Goal: Task Accomplishment & Management: Manage account settings

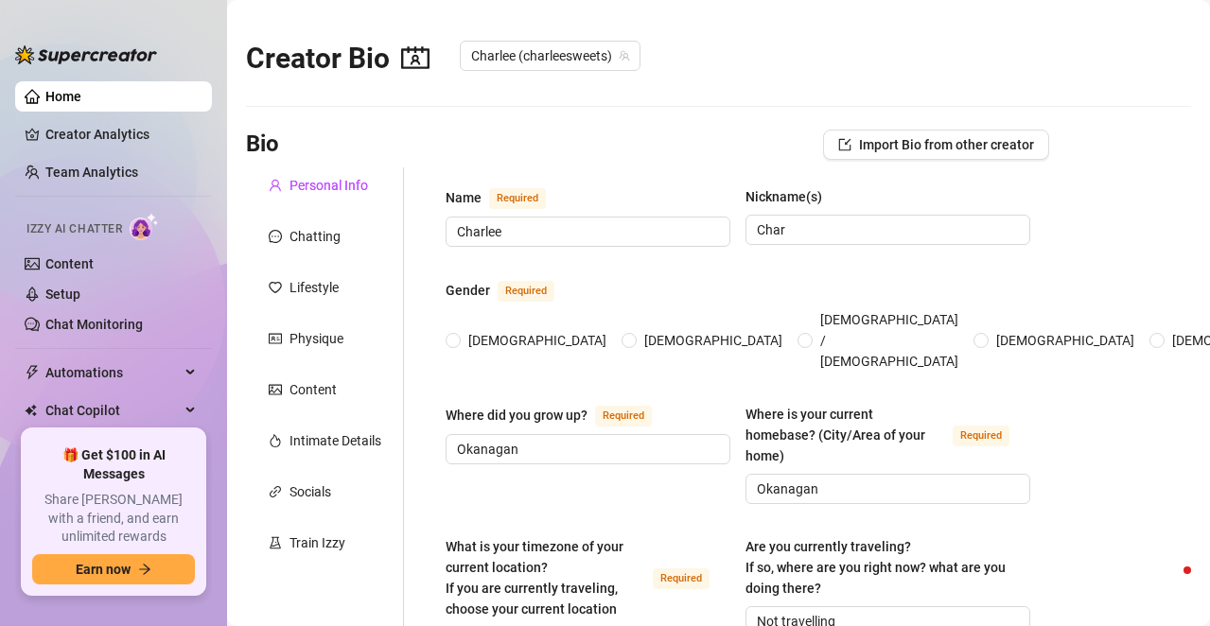
radio input "true"
type input "[DATE]"
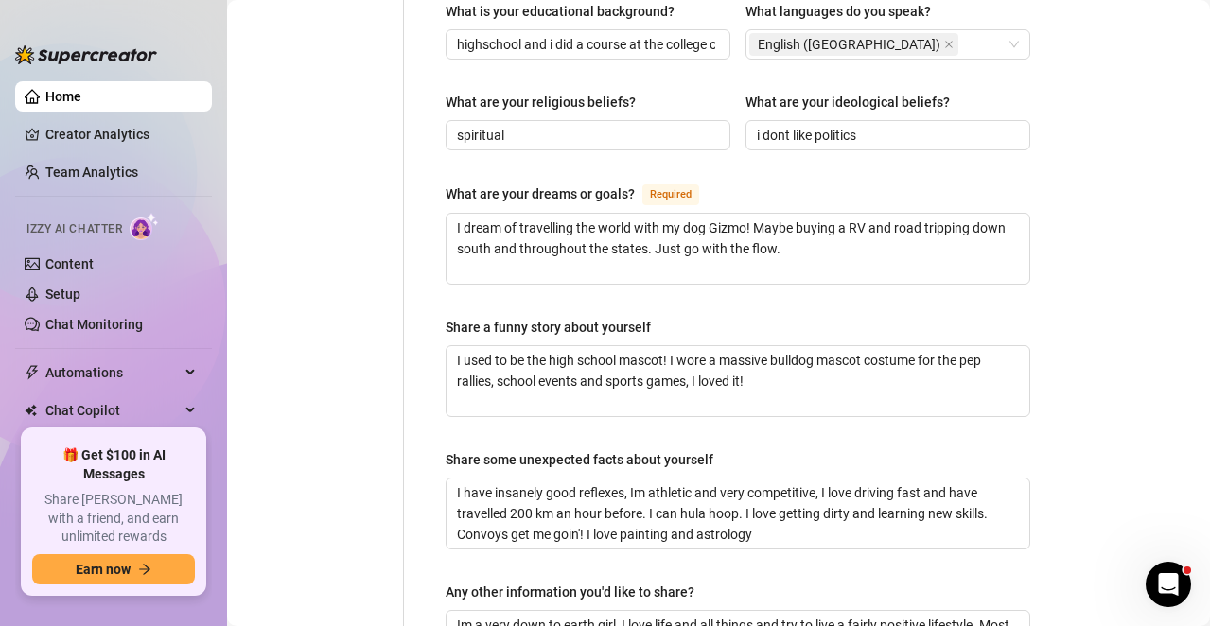
scroll to position [757, 0]
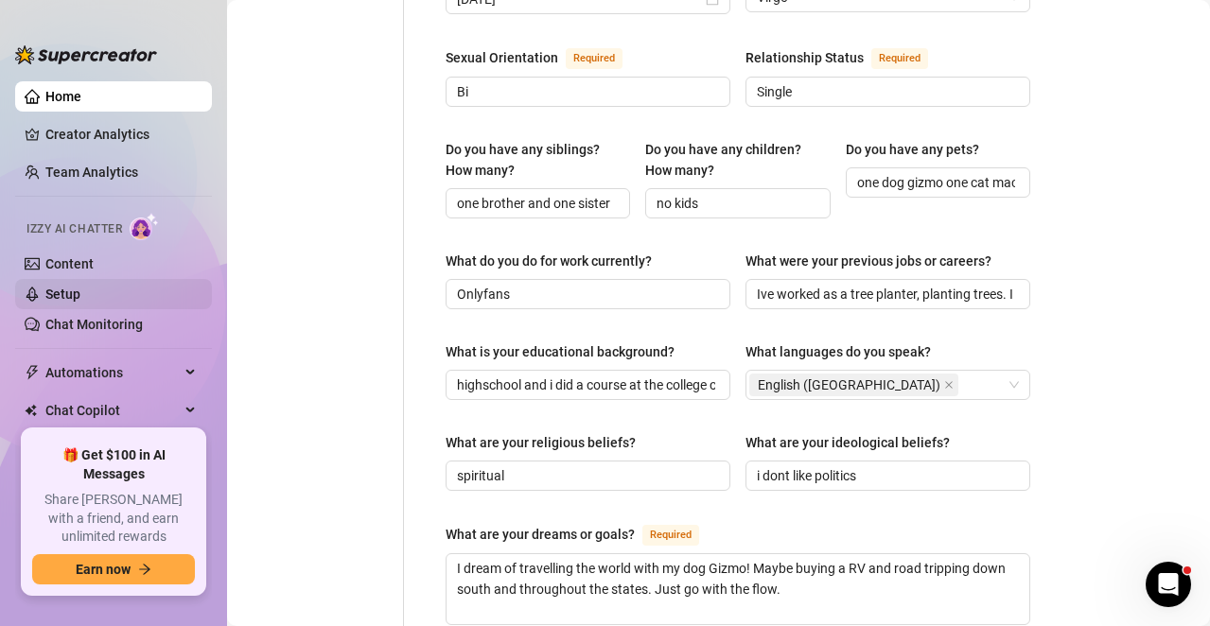
click at [80, 300] on link "Setup" at bounding box center [62, 294] width 35 height 15
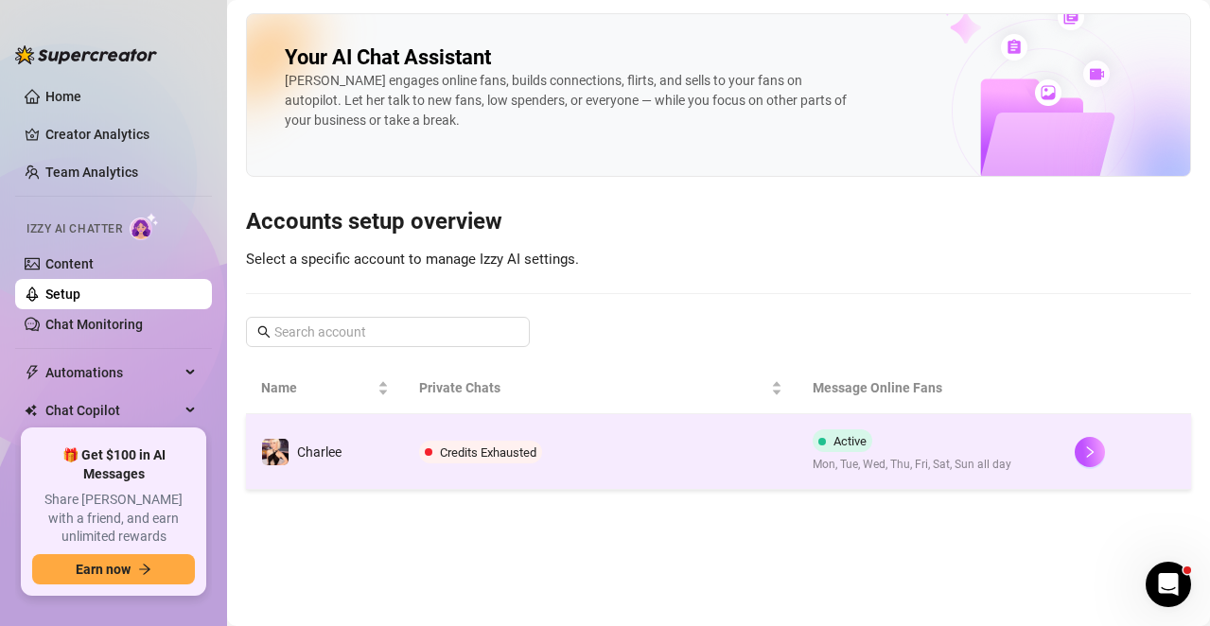
click at [920, 478] on td "Active Mon, Tue, Wed, Thu, Fri, Sat, Sun all day" at bounding box center [928, 452] width 263 height 76
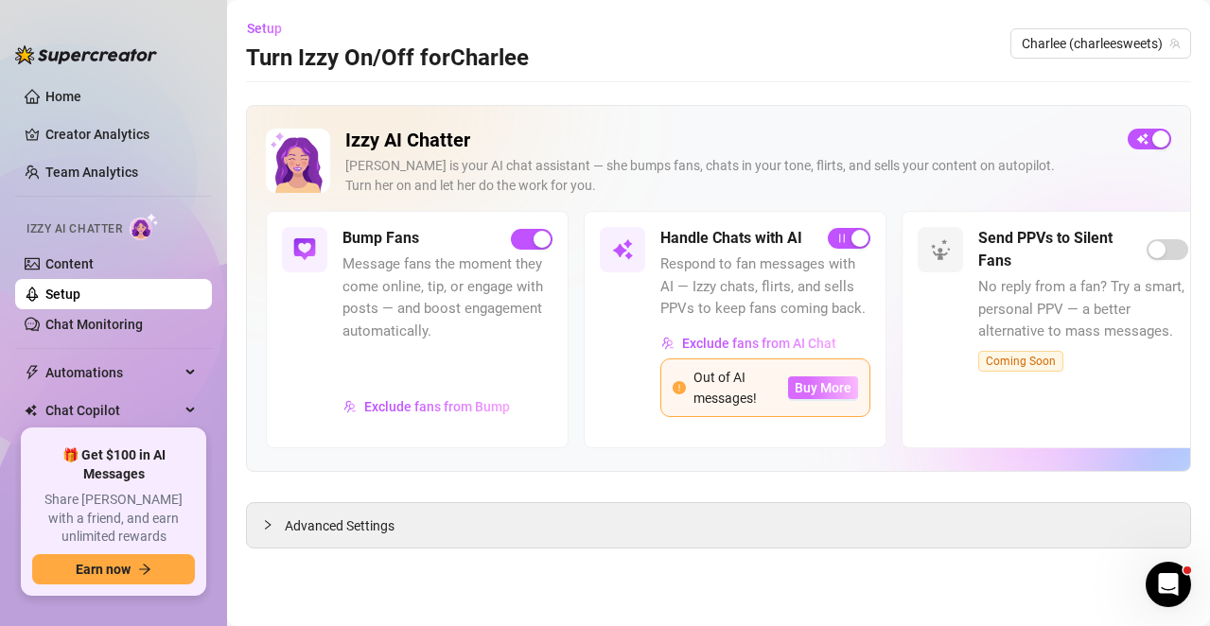
click at [813, 388] on span "Buy More" at bounding box center [823, 387] width 57 height 15
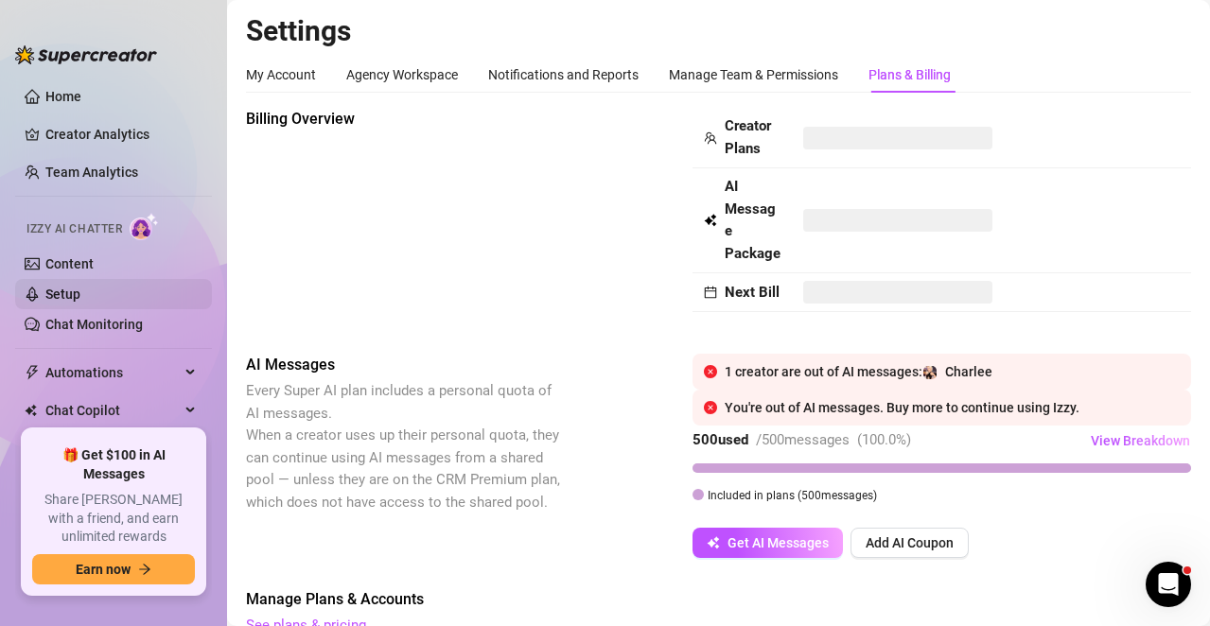
drag, startPoint x: 64, startPoint y: 282, endPoint x: 106, endPoint y: 279, distance: 41.7
click at [64, 287] on link "Setup" at bounding box center [62, 294] width 35 height 15
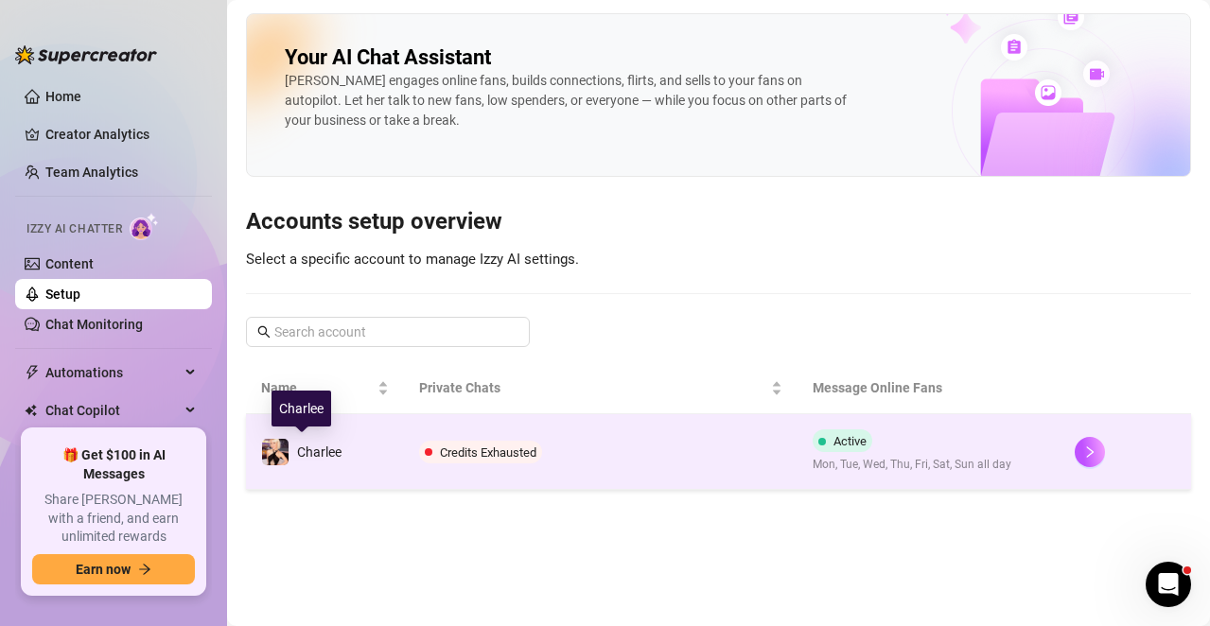
click at [317, 459] on span "Charlee" at bounding box center [319, 452] width 44 height 15
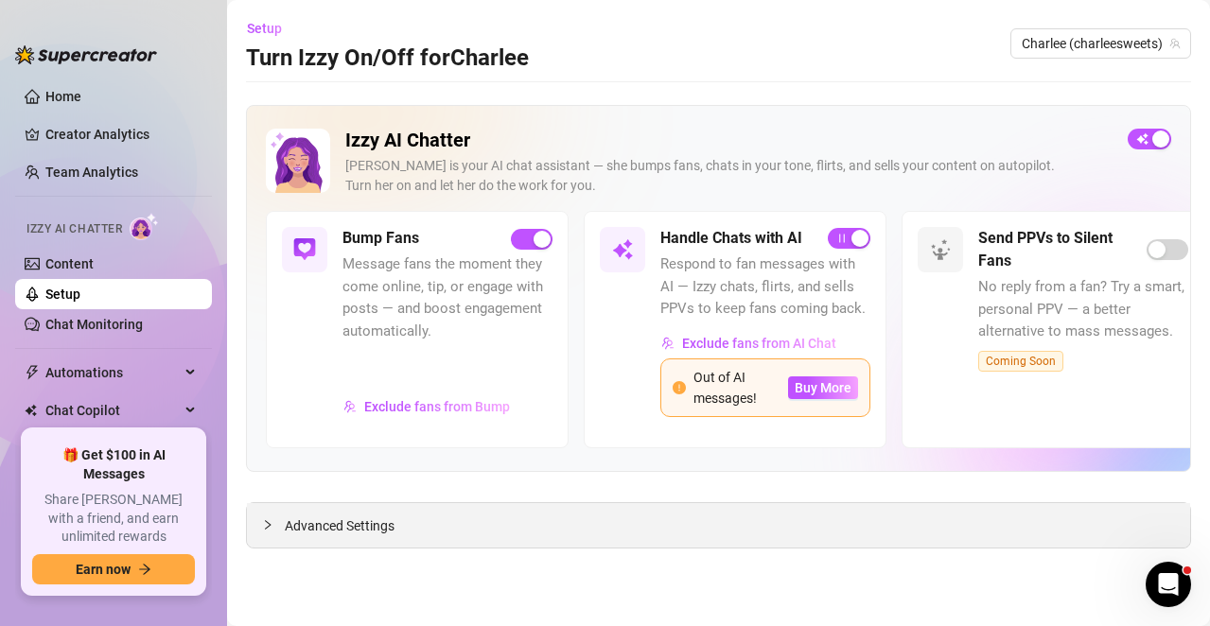
click at [341, 537] on div "Advanced Settings" at bounding box center [718, 525] width 943 height 44
click at [350, 527] on span "Advanced Settings" at bounding box center [340, 526] width 110 height 21
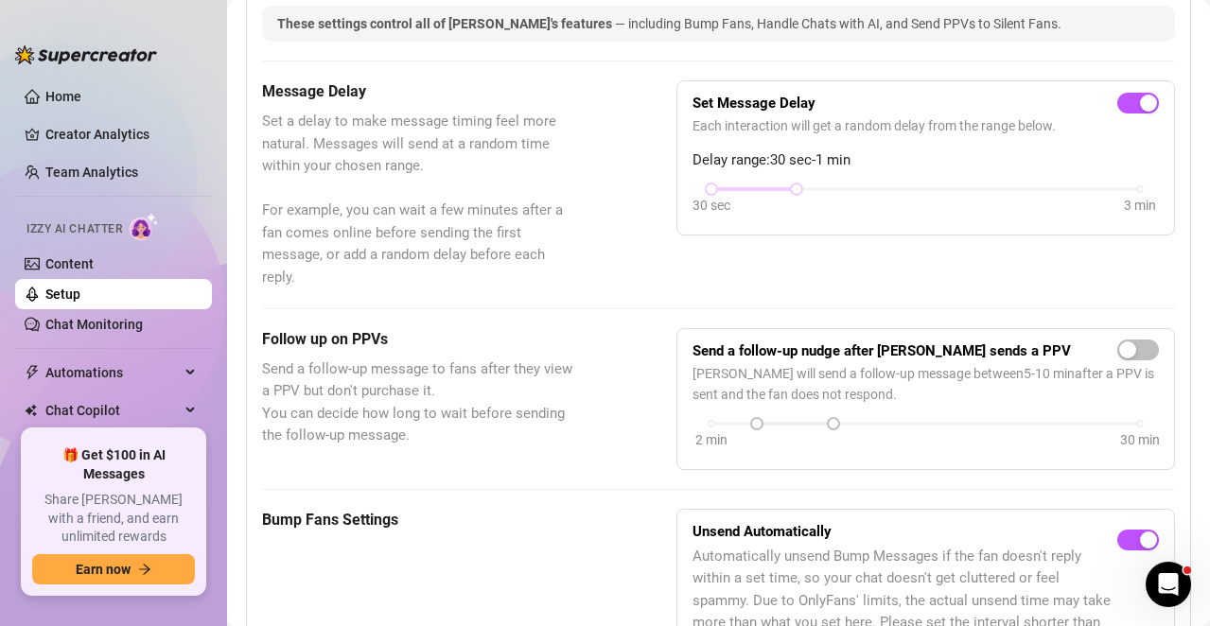
scroll to position [85, 0]
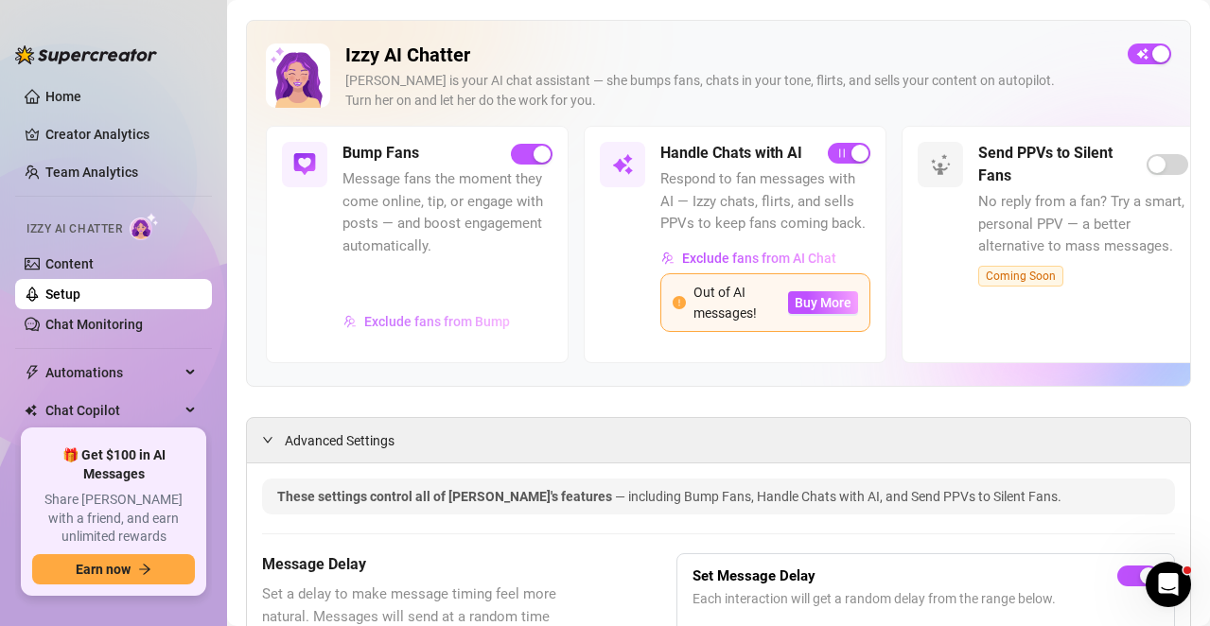
click at [399, 310] on button "Exclude fans from Bump" at bounding box center [426, 321] width 168 height 30
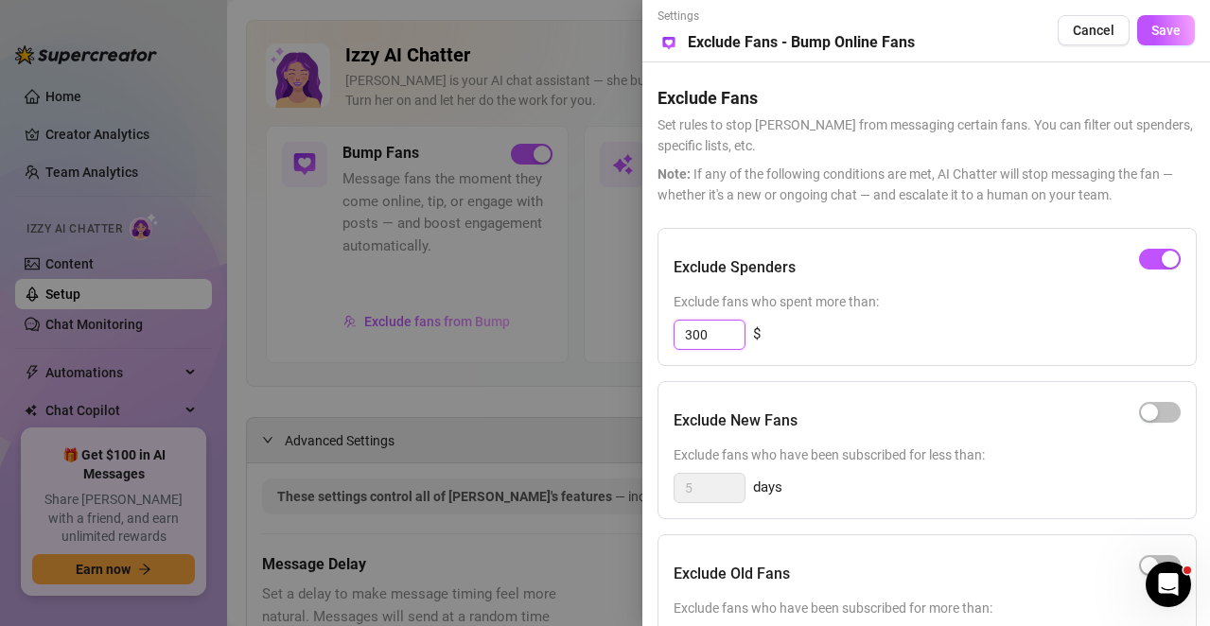
drag, startPoint x: 714, startPoint y: 328, endPoint x: 589, endPoint y: 310, distance: 126.2
click at [589, 310] on div "Settings Preview Exclude Fans - Bump Online Fans Cancel Save Exclude Fans Set r…" at bounding box center [605, 313] width 1210 height 626
type input "2"
type input "1"
type input "100"
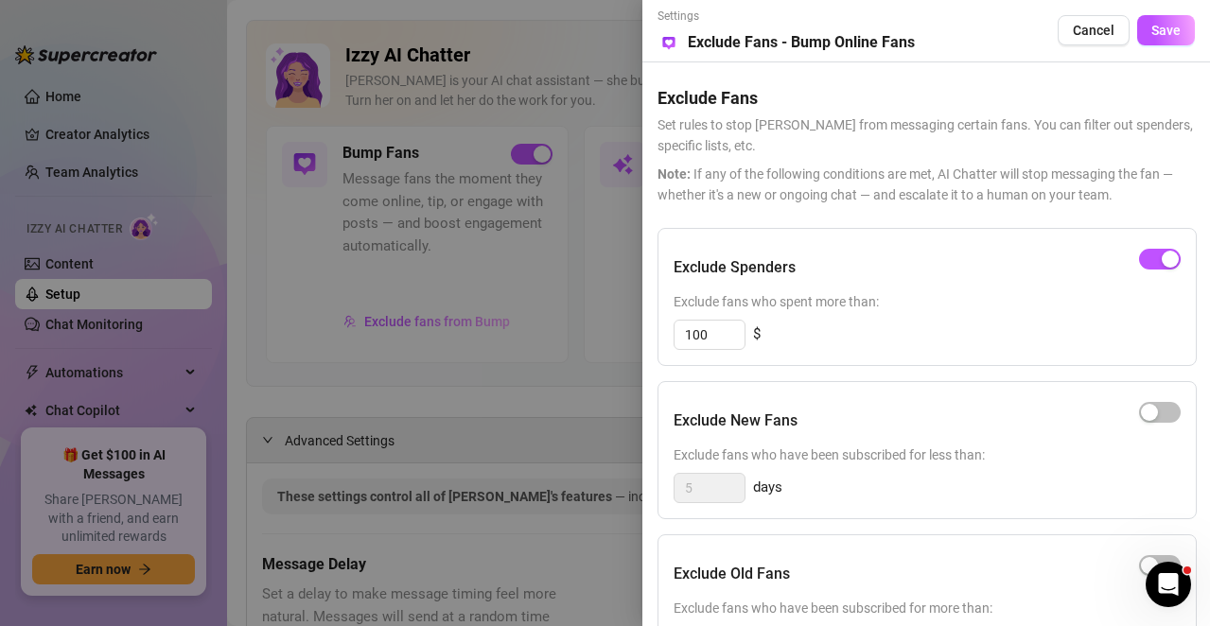
click at [823, 328] on div "100 $" at bounding box center [927, 335] width 507 height 30
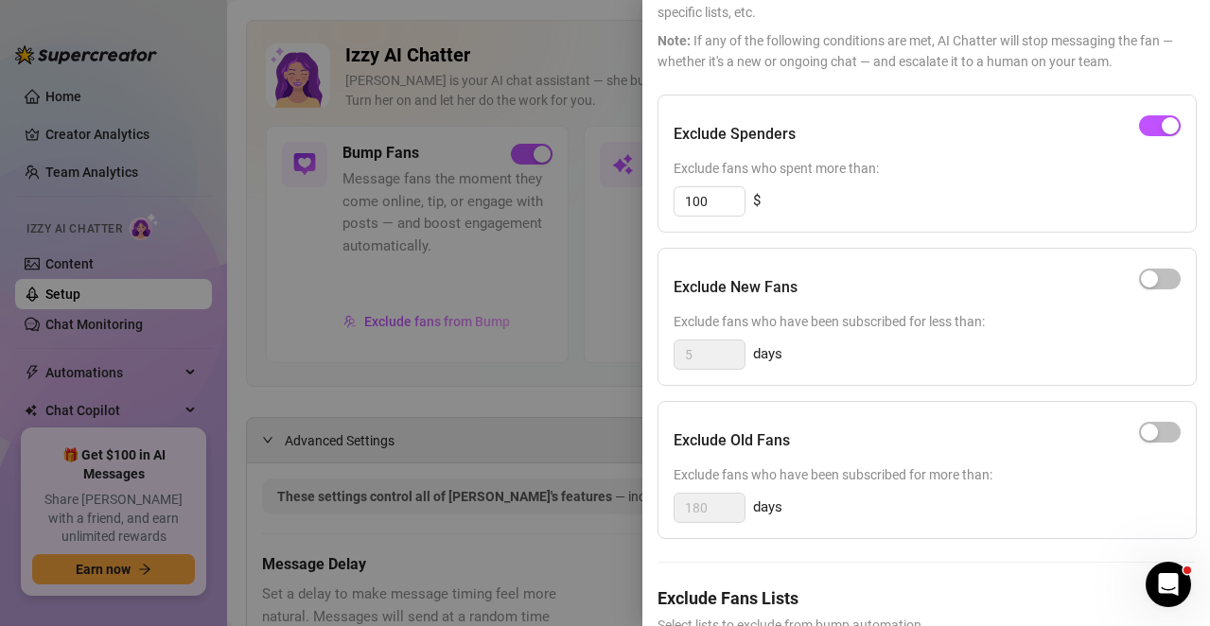
scroll to position [250, 0]
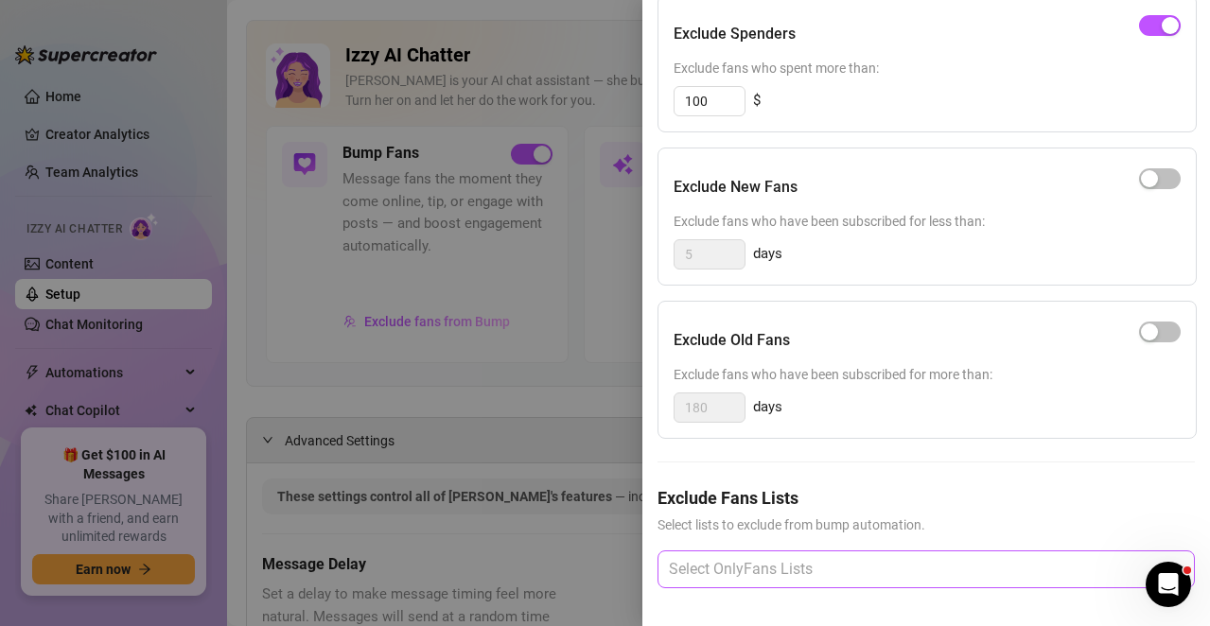
click at [717, 554] on div at bounding box center [916, 569] width 510 height 34
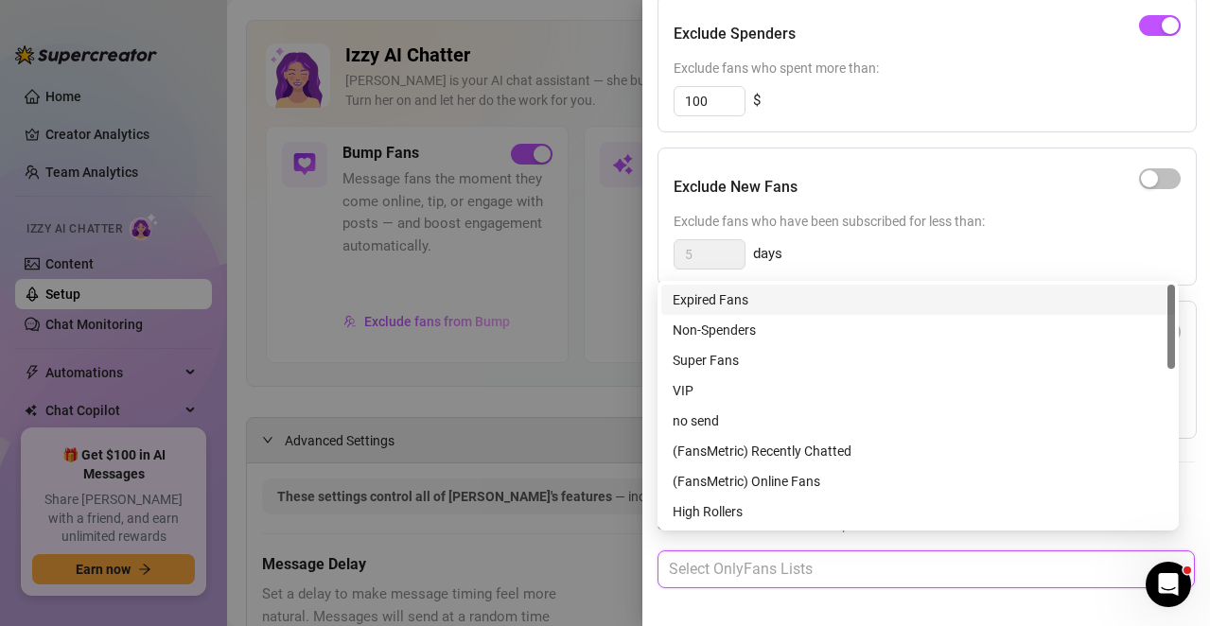
click at [727, 291] on div "Expired Fans" at bounding box center [918, 299] width 491 height 21
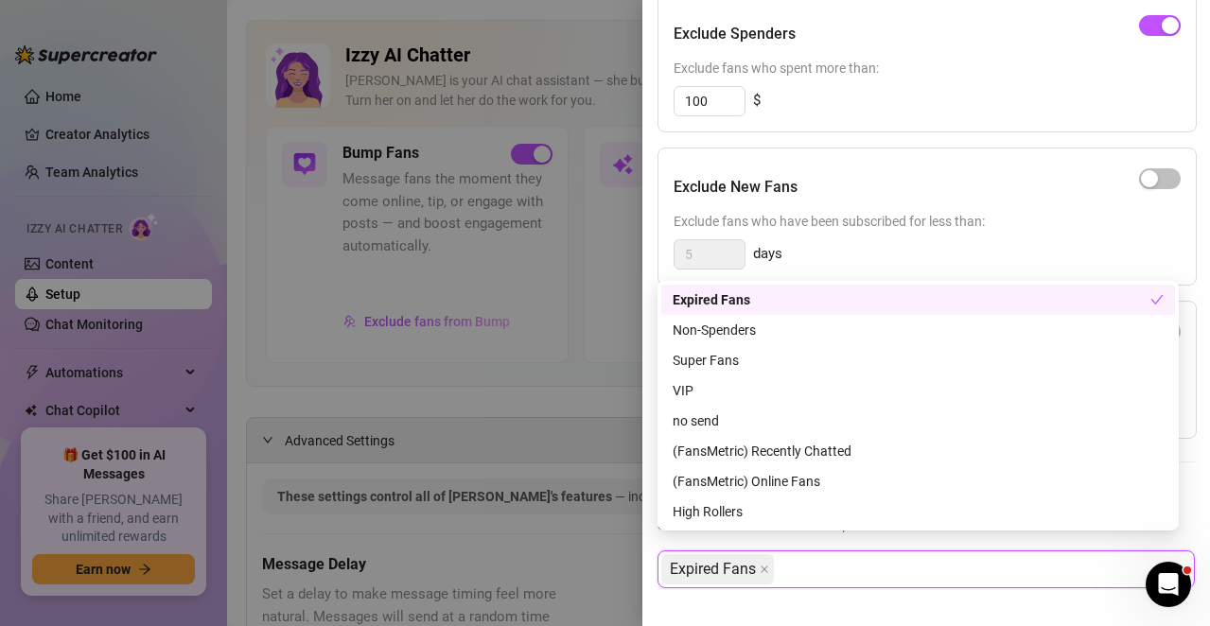
click at [645, 239] on div "Settings Preview Exclude Fans - Bump Online Fans Cancel Save Exclude Fans Set r…" at bounding box center [926, 313] width 568 height 626
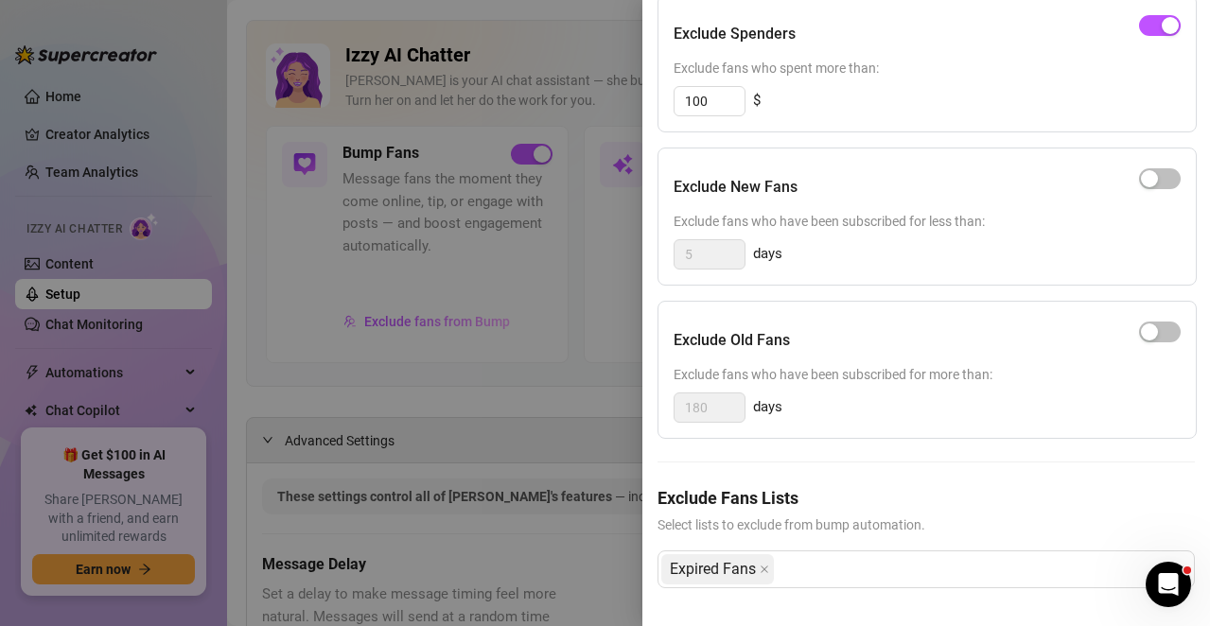
scroll to position [0, 0]
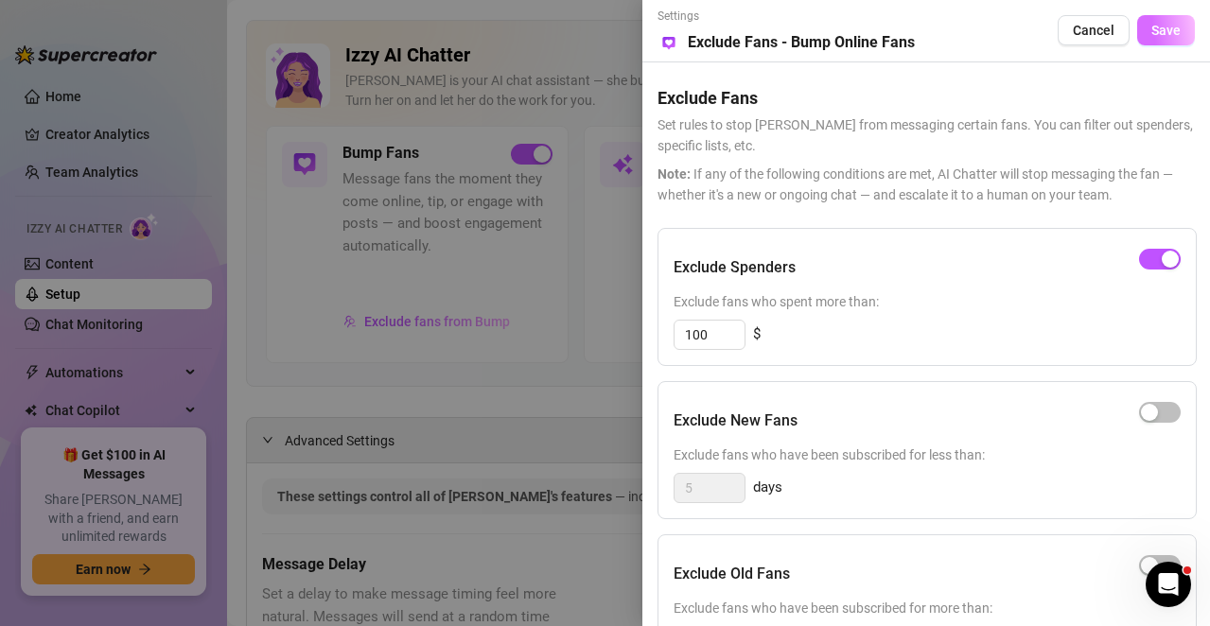
click at [1151, 29] on span "Save" at bounding box center [1165, 30] width 29 height 15
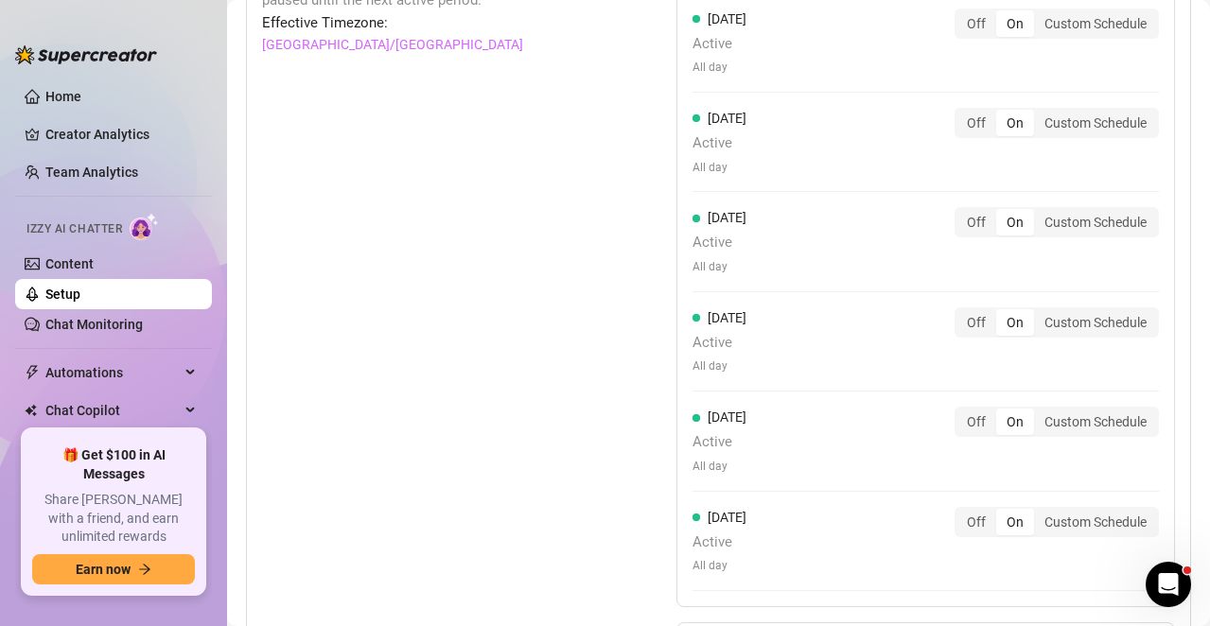
scroll to position [2166, 0]
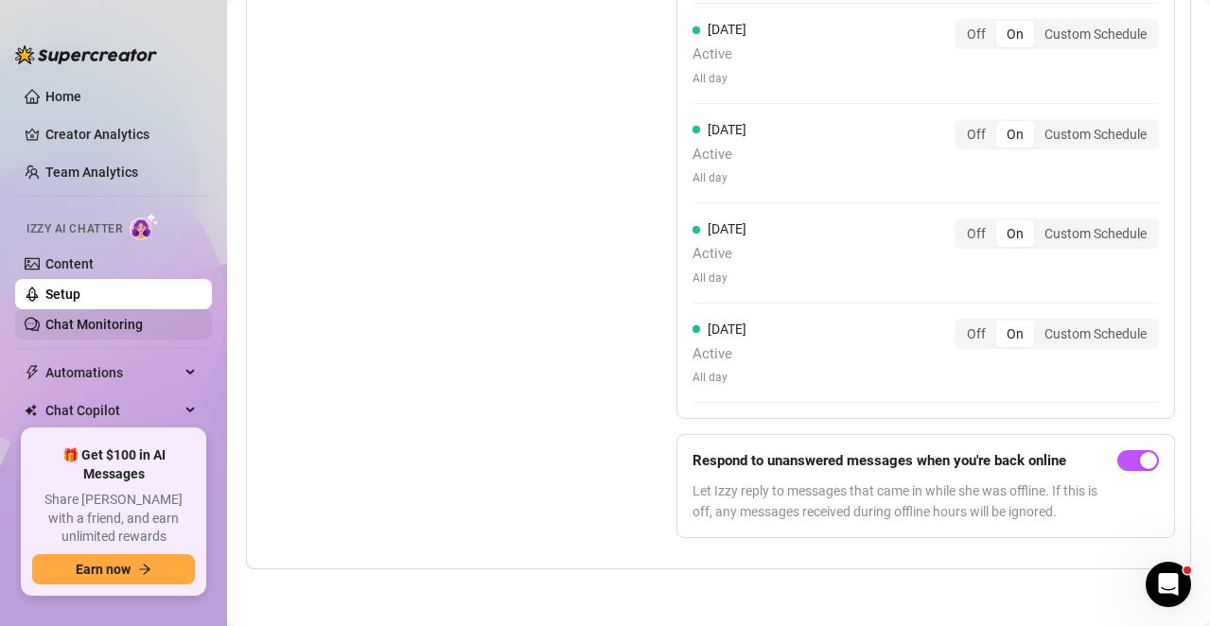
click at [79, 326] on link "Chat Monitoring" at bounding box center [93, 324] width 97 height 15
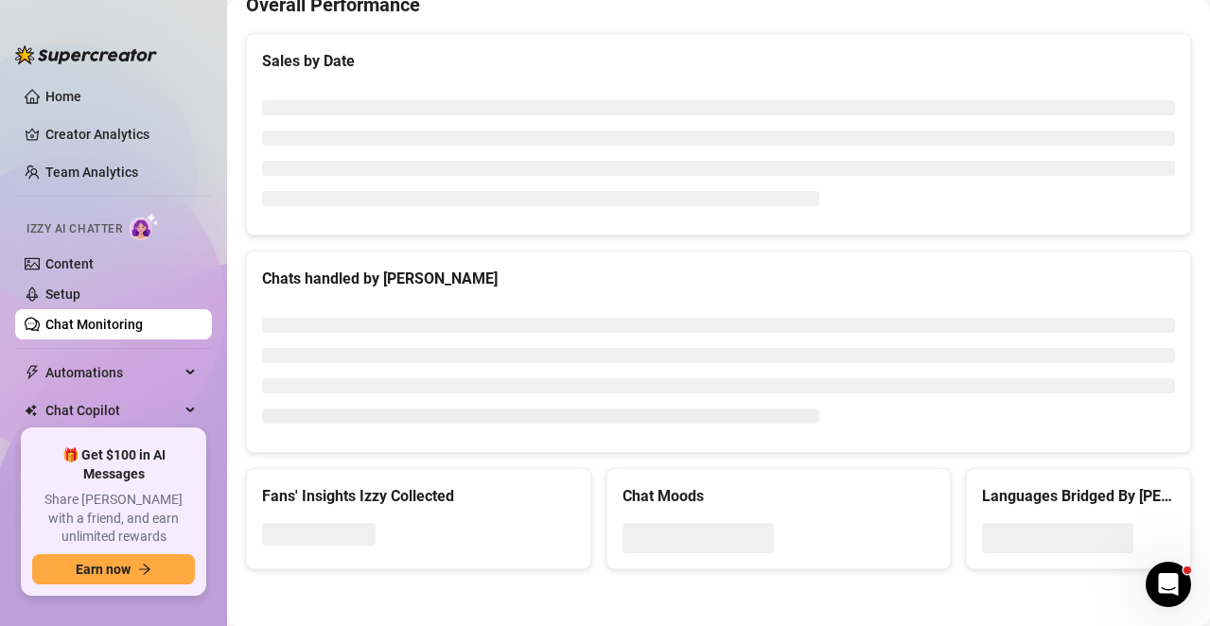
scroll to position [581, 0]
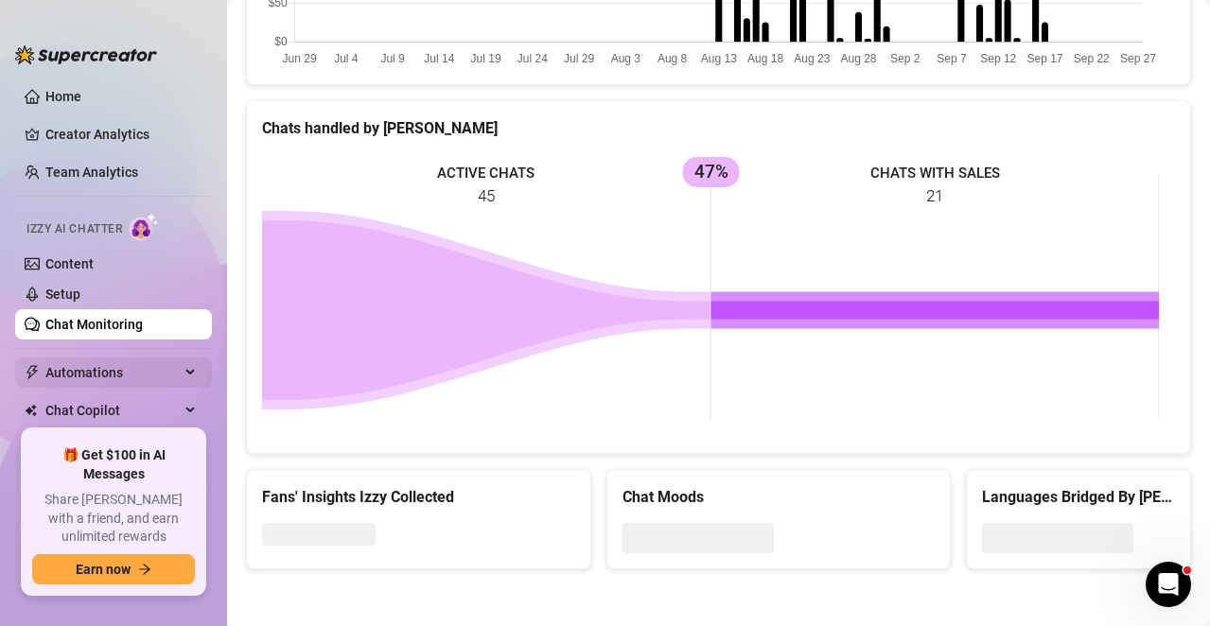
click at [130, 365] on span "Automations" at bounding box center [112, 373] width 134 height 30
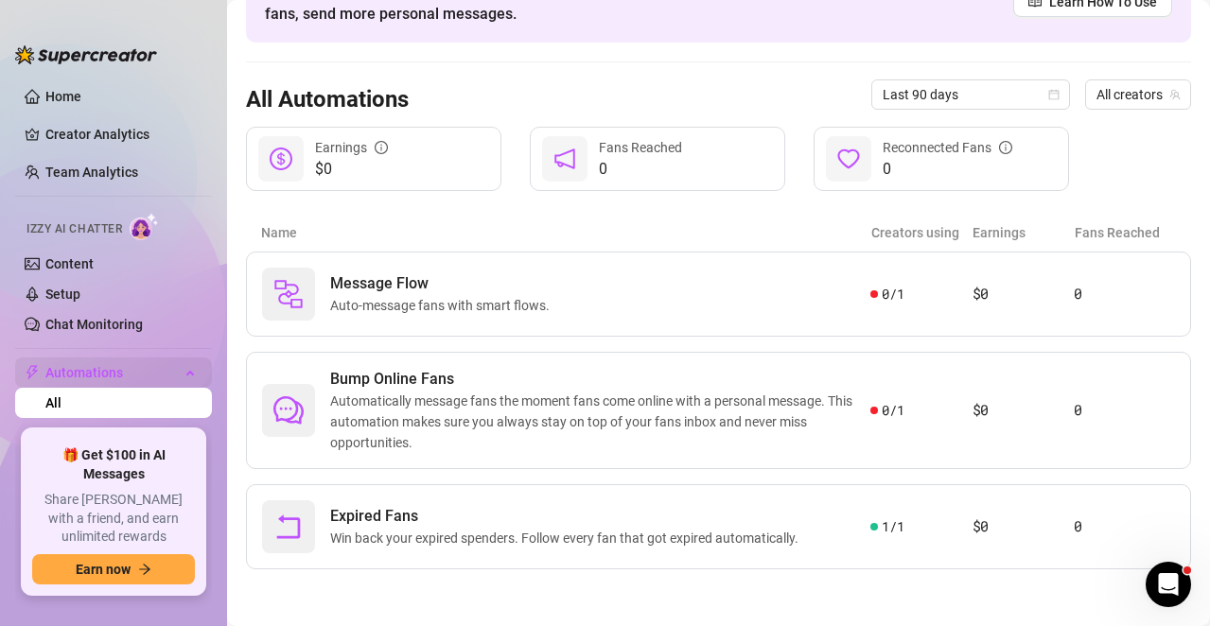
scroll to position [118, 0]
click at [529, 284] on span "Message Flow" at bounding box center [443, 283] width 227 height 23
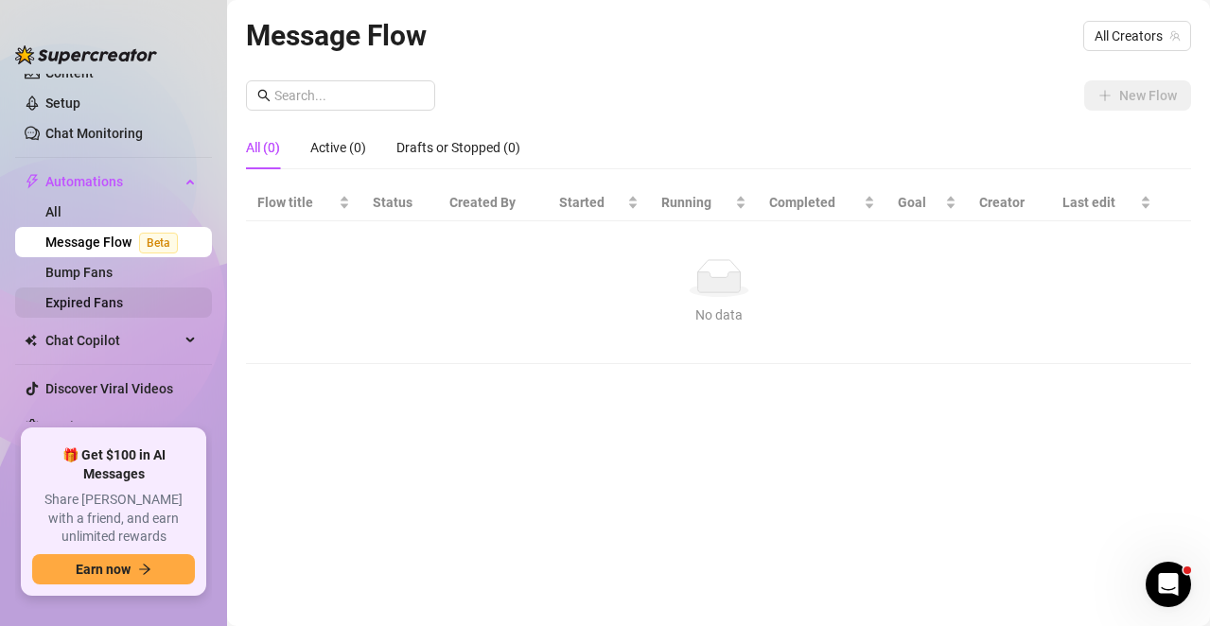
scroll to position [200, 0]
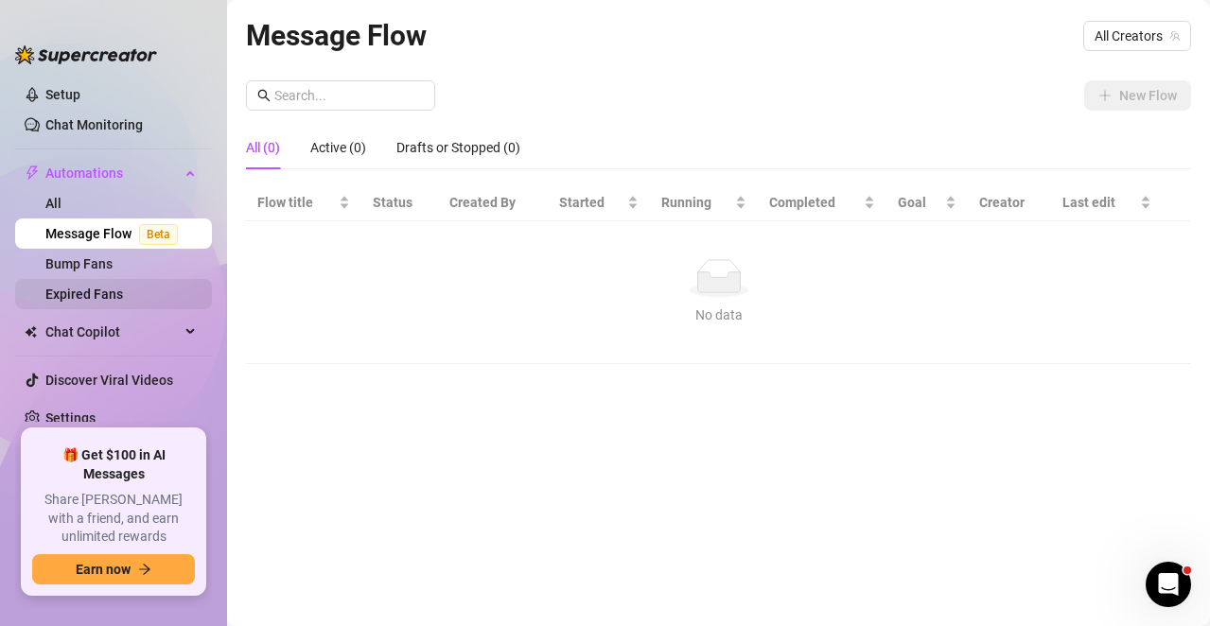
click at [89, 290] on link "Expired Fans" at bounding box center [84, 294] width 78 height 15
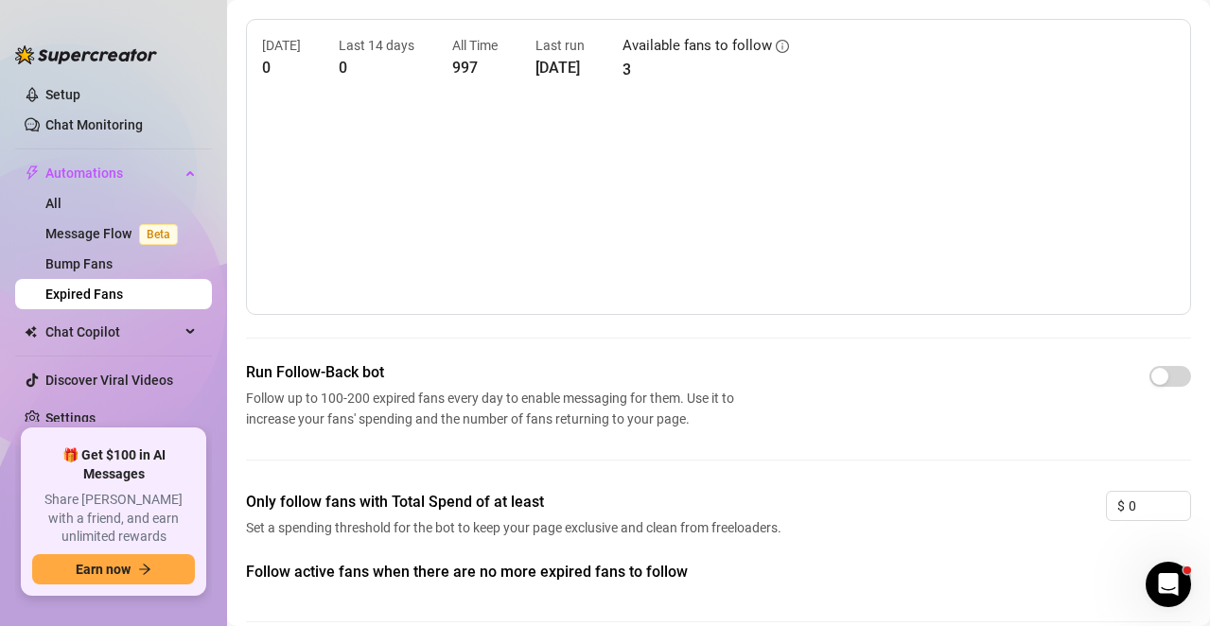
scroll to position [145, 0]
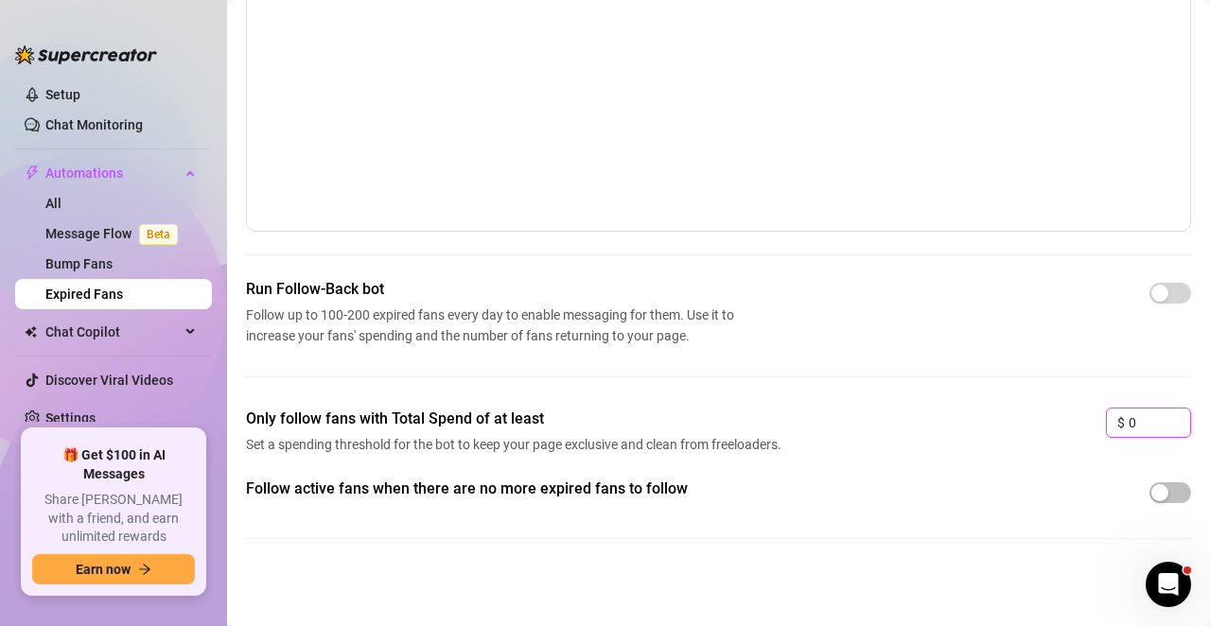
drag, startPoint x: 1139, startPoint y: 431, endPoint x: 971, endPoint y: 422, distance: 167.7
click at [971, 422] on div "Only follow fans with Total Spend of at least Set a spending threshold for the …" at bounding box center [718, 443] width 945 height 70
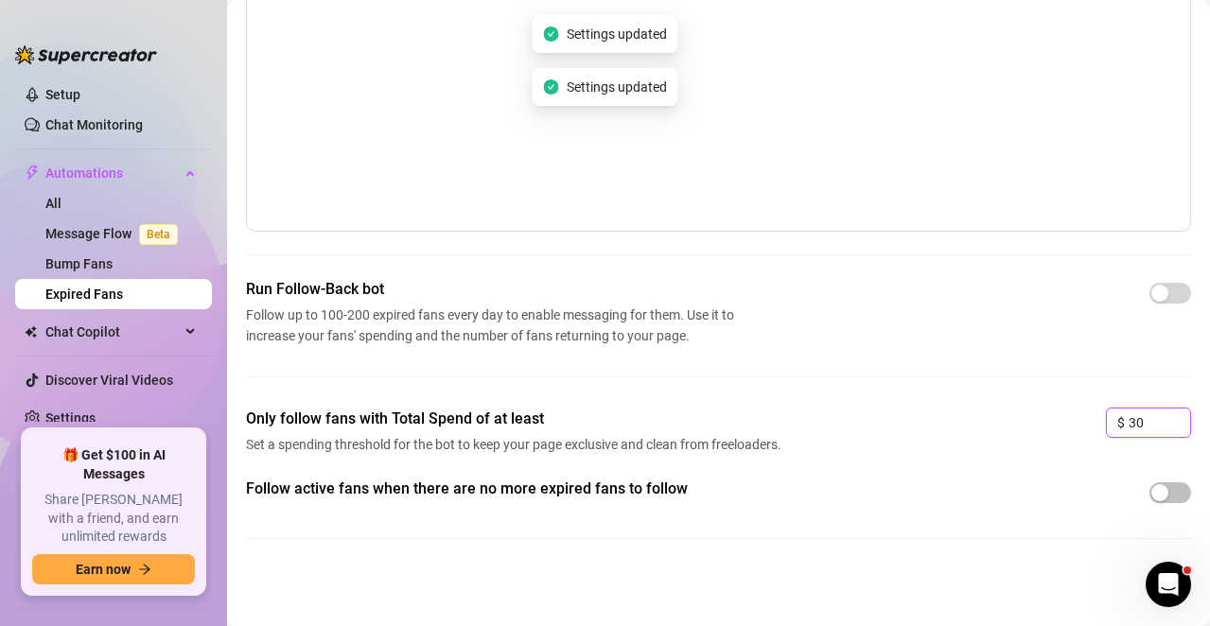
type input "3"
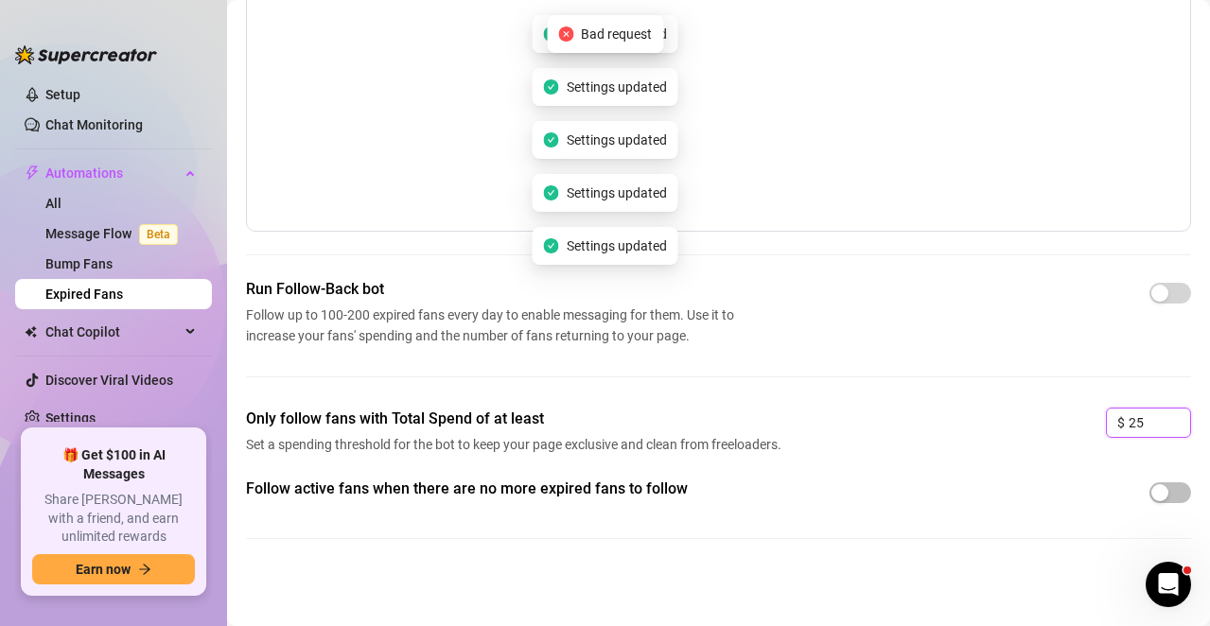
type input "25"
click at [942, 444] on div "Only follow fans with Total Spend of at least Set a spending threshold for the …" at bounding box center [718, 443] width 945 height 70
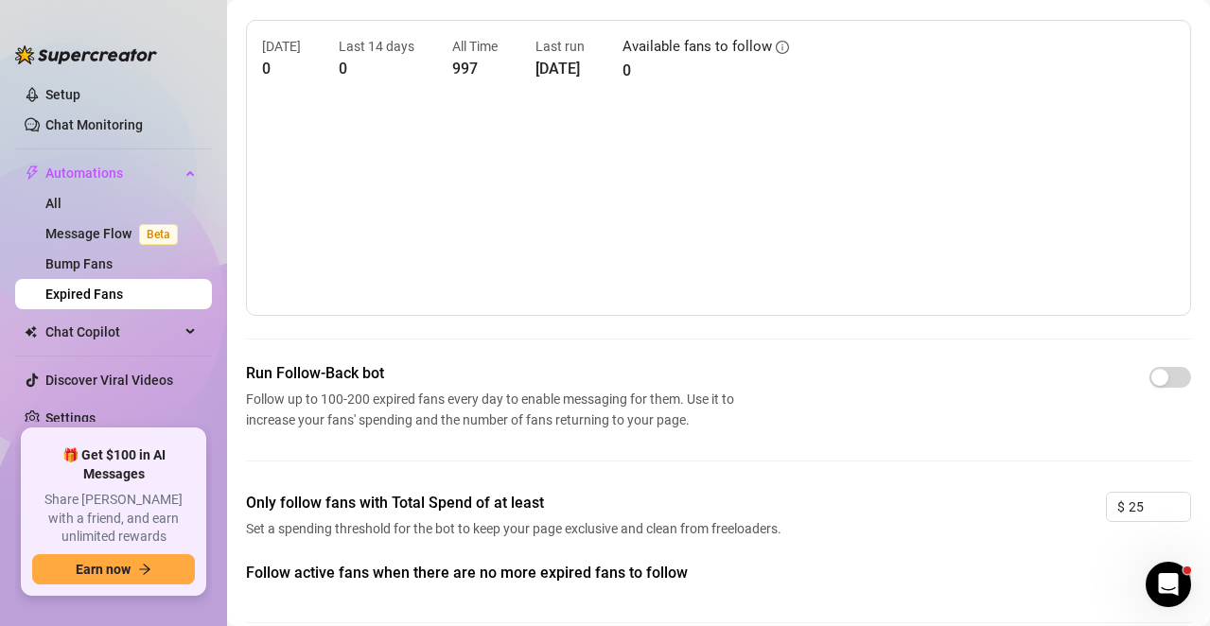
scroll to position [0, 0]
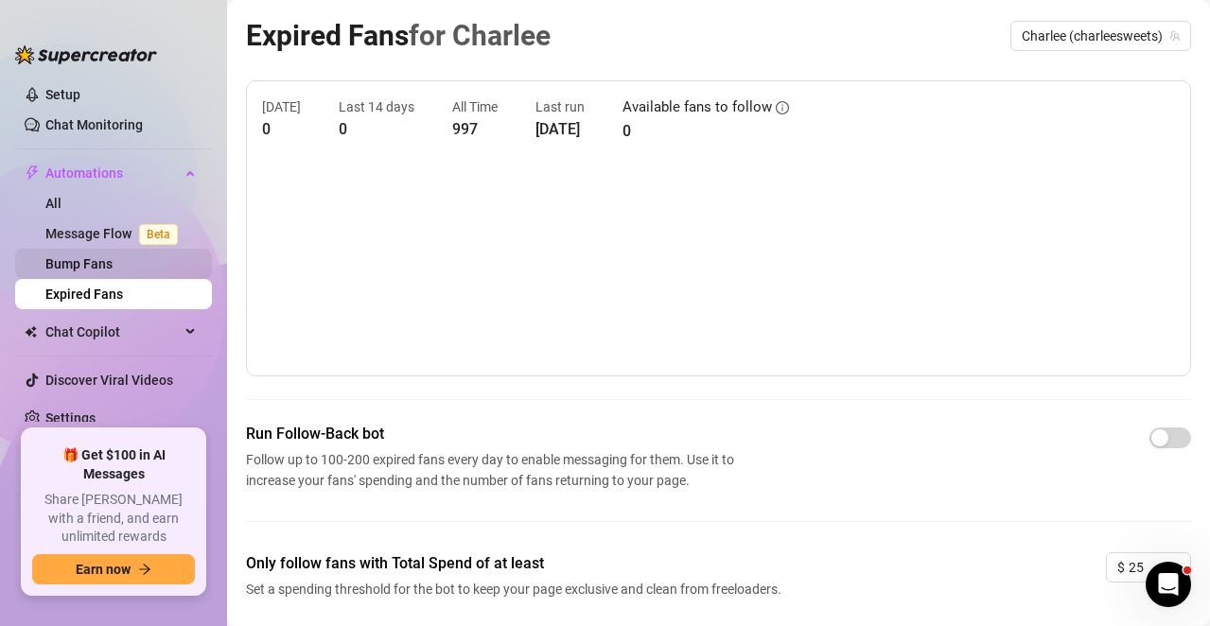
click at [59, 256] on link "Bump Fans" at bounding box center [78, 263] width 67 height 15
